Goal: Information Seeking & Learning: Learn about a topic

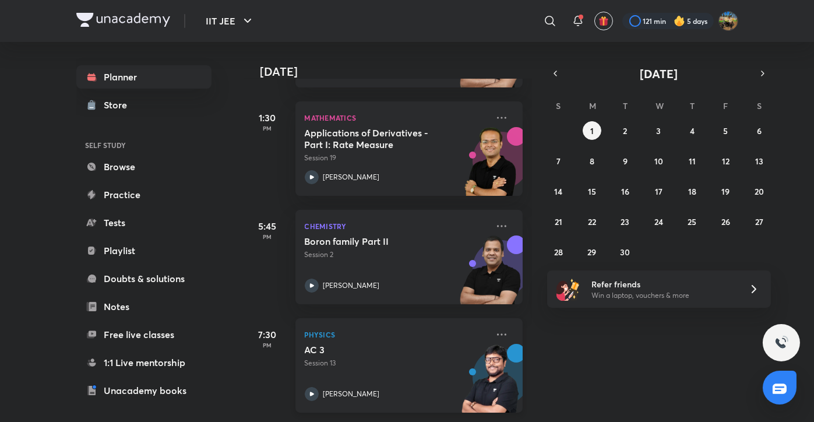
scroll to position [163, 0]
click at [555, 80] on button "button" at bounding box center [555, 73] width 16 height 16
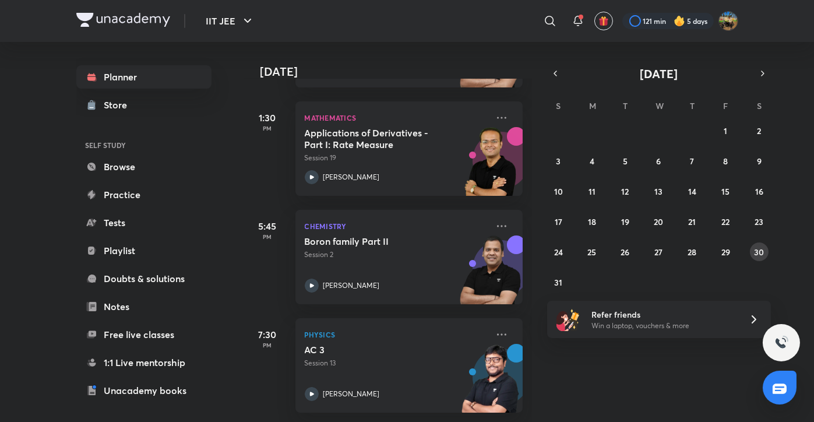
click at [759, 250] on abbr "30" at bounding box center [759, 251] width 10 height 11
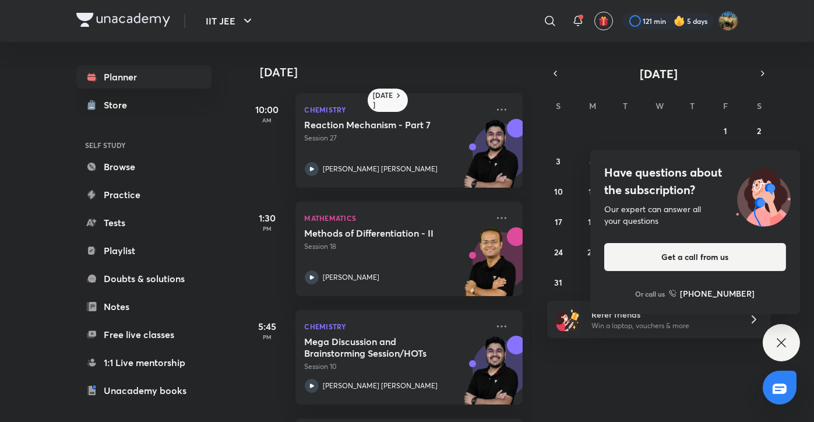
scroll to position [108, 0]
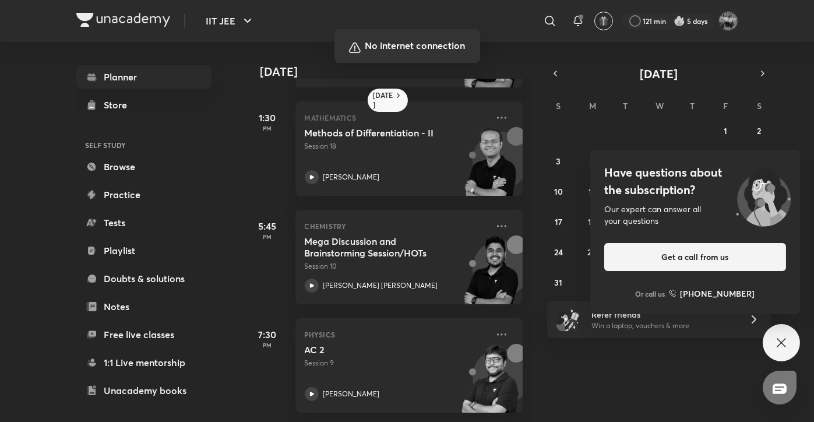
click at [619, 392] on div at bounding box center [407, 211] width 814 height 422
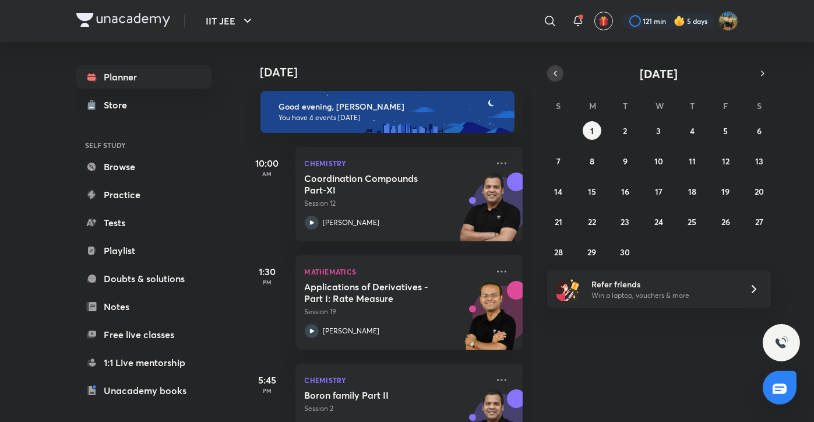
click at [552, 74] on icon "button" at bounding box center [554, 73] width 9 height 10
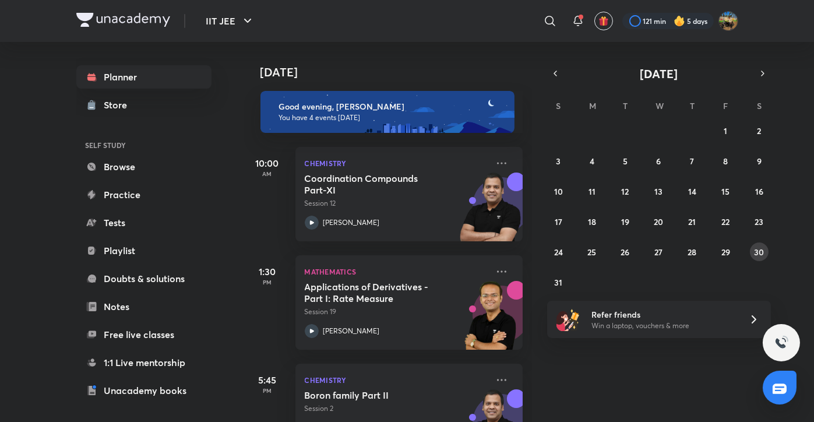
click at [751, 248] on button "30" at bounding box center [759, 251] width 19 height 19
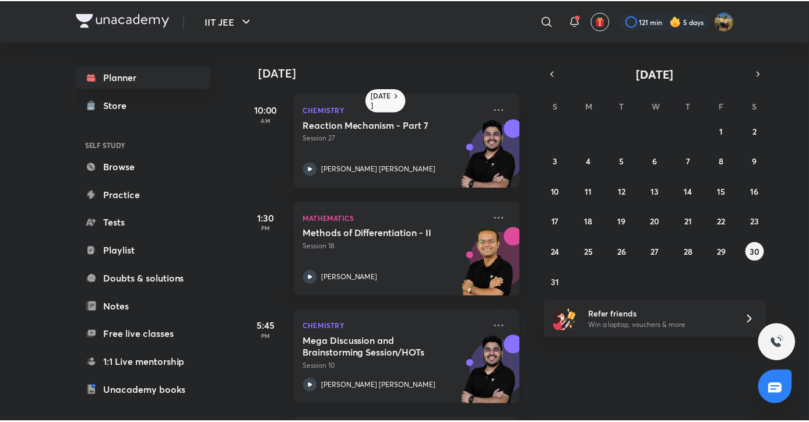
scroll to position [108, 0]
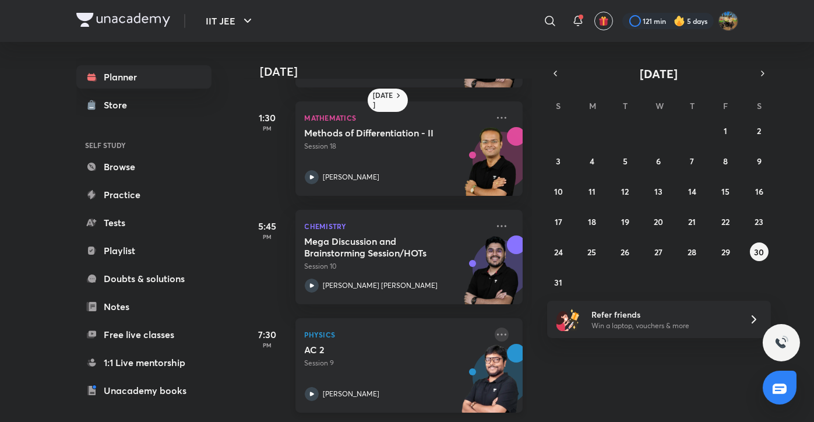
click at [496, 327] on icon at bounding box center [502, 334] width 14 height 14
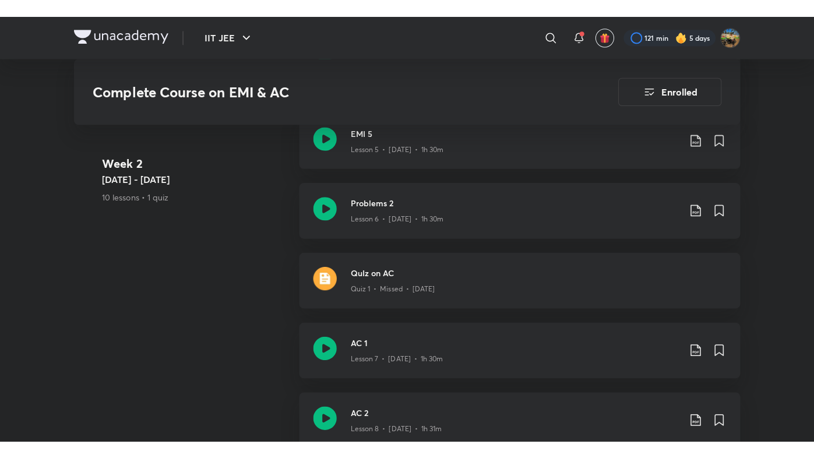
scroll to position [1047, 0]
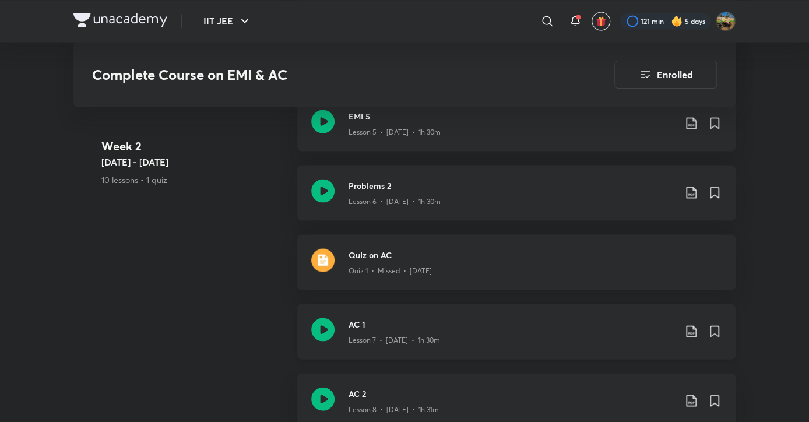
click at [317, 335] on icon at bounding box center [322, 328] width 23 height 23
